Goal: Task Accomplishment & Management: Manage account settings

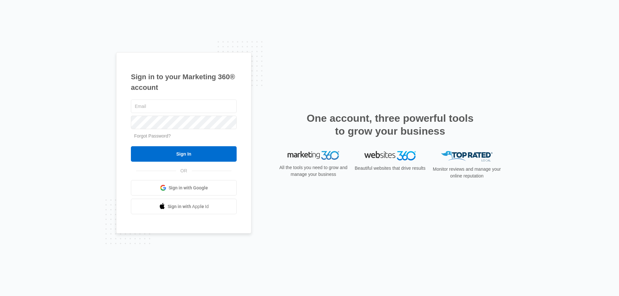
type input "infocentralbiz@gmail.com"
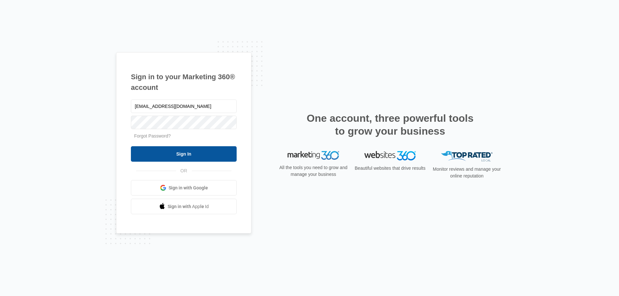
click at [179, 158] on input "Sign In" at bounding box center [184, 153] width 106 height 15
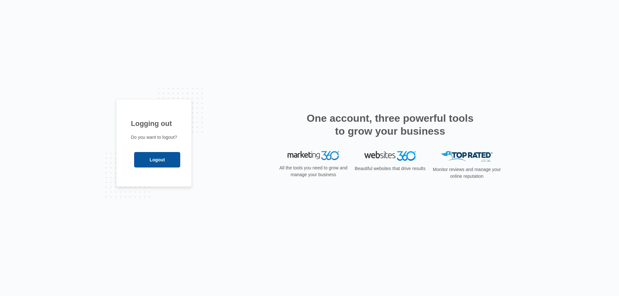
click at [147, 160] on input "Logout" at bounding box center [157, 159] width 46 height 15
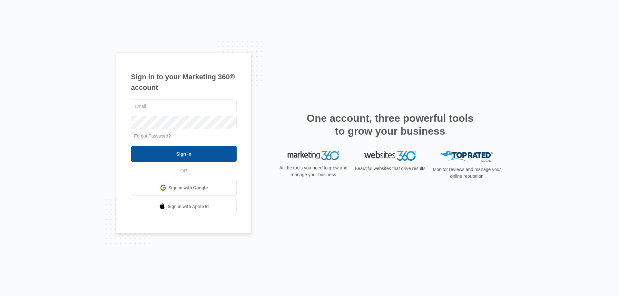
type input "[EMAIL_ADDRESS][DOMAIN_NAME]"
click at [176, 156] on input "Sign In" at bounding box center [184, 153] width 106 height 15
